Goal: Task Accomplishment & Management: Complete application form

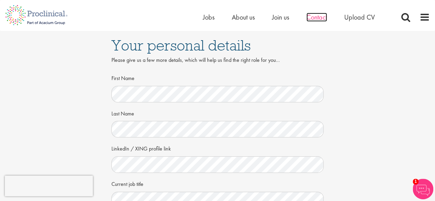
click at [320, 18] on span "Contact" at bounding box center [316, 17] width 21 height 9
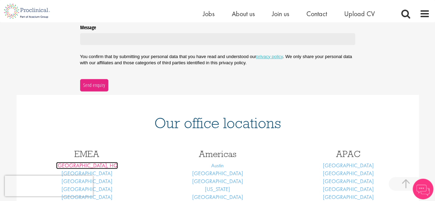
scroll to position [329, 0]
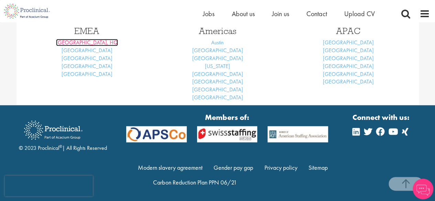
click at [96, 46] on link "London, HQ" at bounding box center [87, 42] width 62 height 7
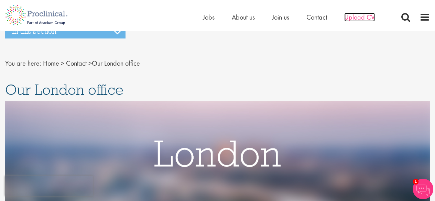
click at [362, 18] on span "Upload CV" at bounding box center [359, 17] width 31 height 9
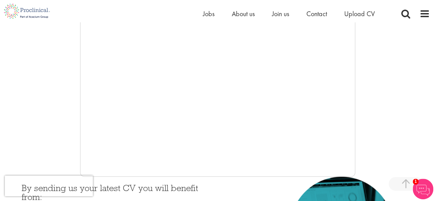
scroll to position [172, 0]
